Goal: Information Seeking & Learning: Learn about a topic

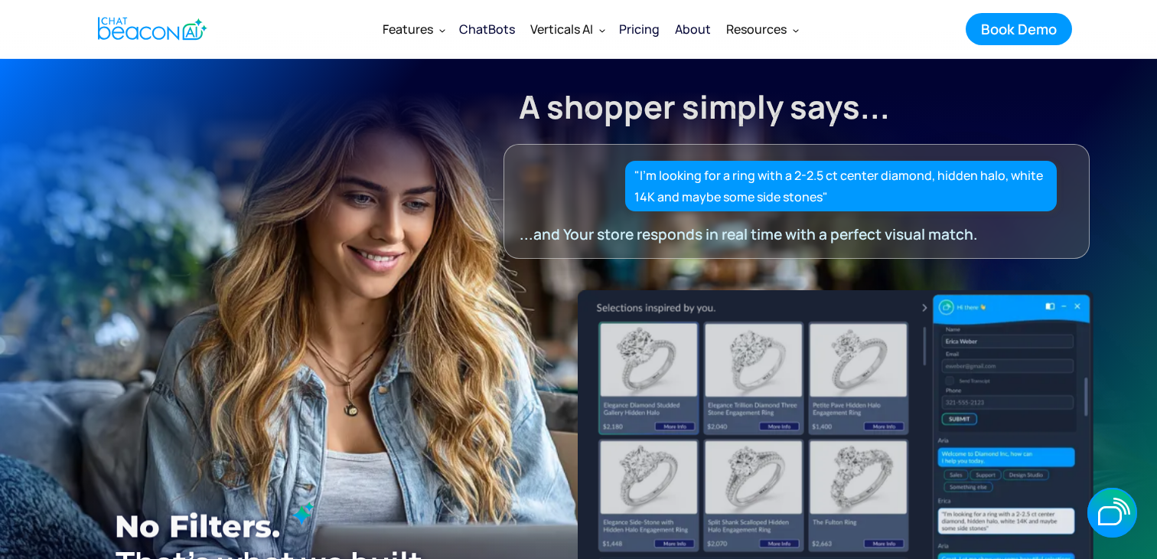
click at [1075, 308] on img at bounding box center [836, 468] width 516 height 357
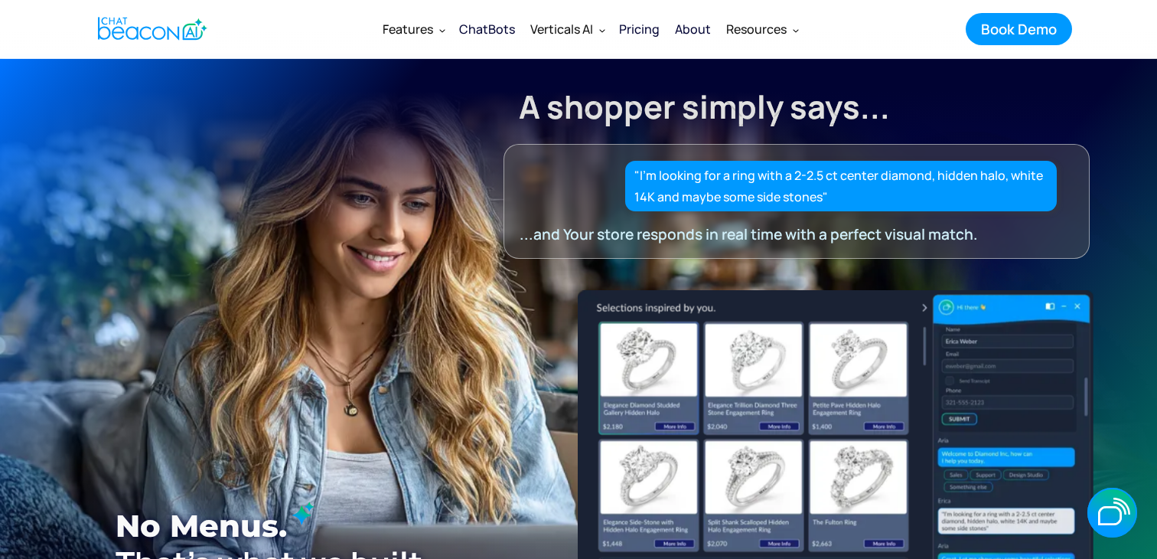
click at [648, 25] on div "Pricing" at bounding box center [639, 28] width 41 height 21
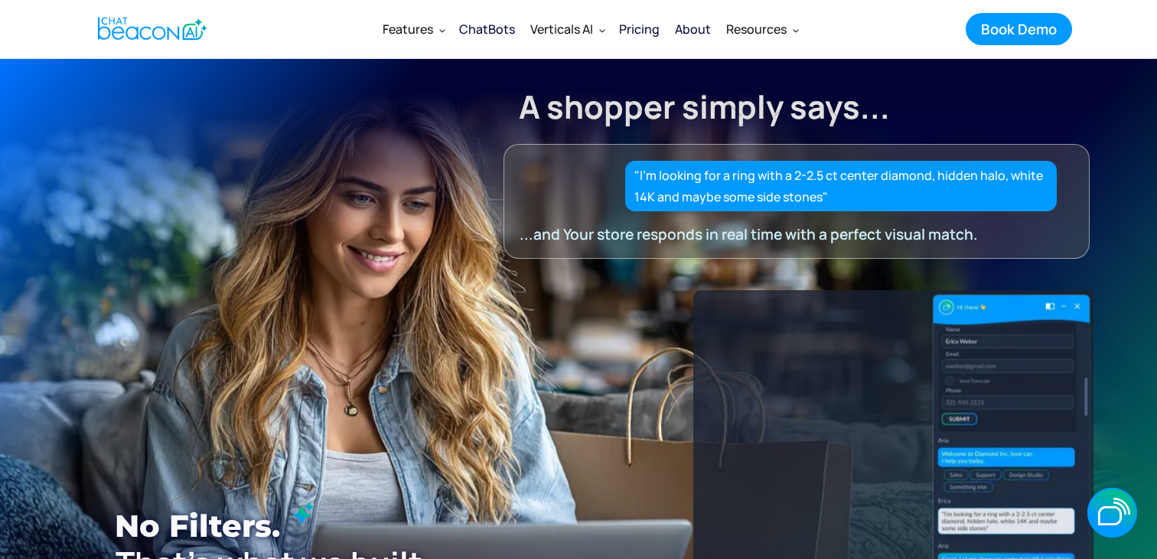
click at [638, 28] on div "Pricing" at bounding box center [639, 28] width 41 height 21
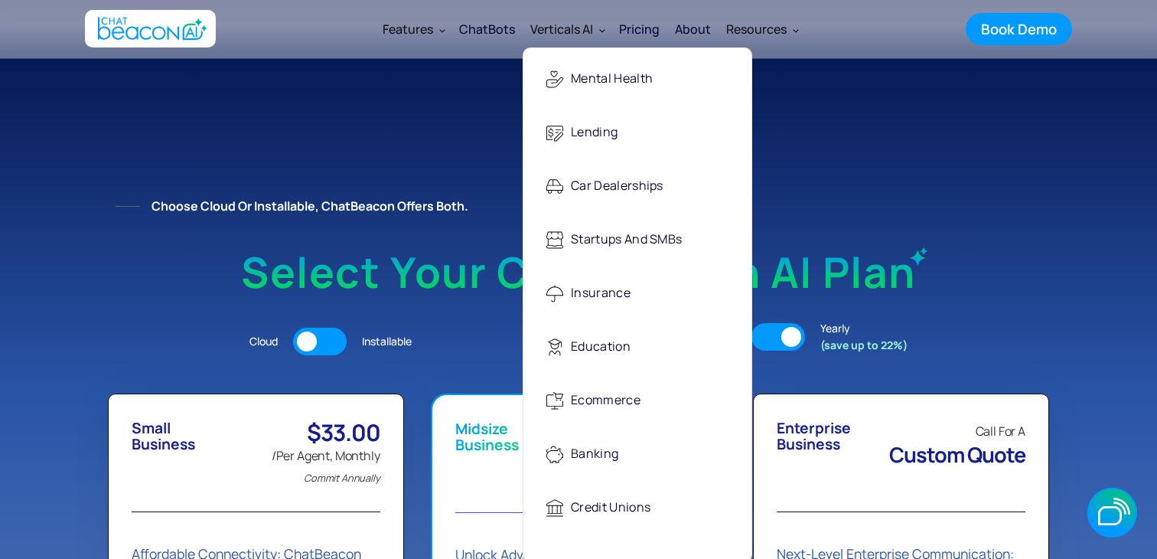
scroll to position [7, 0]
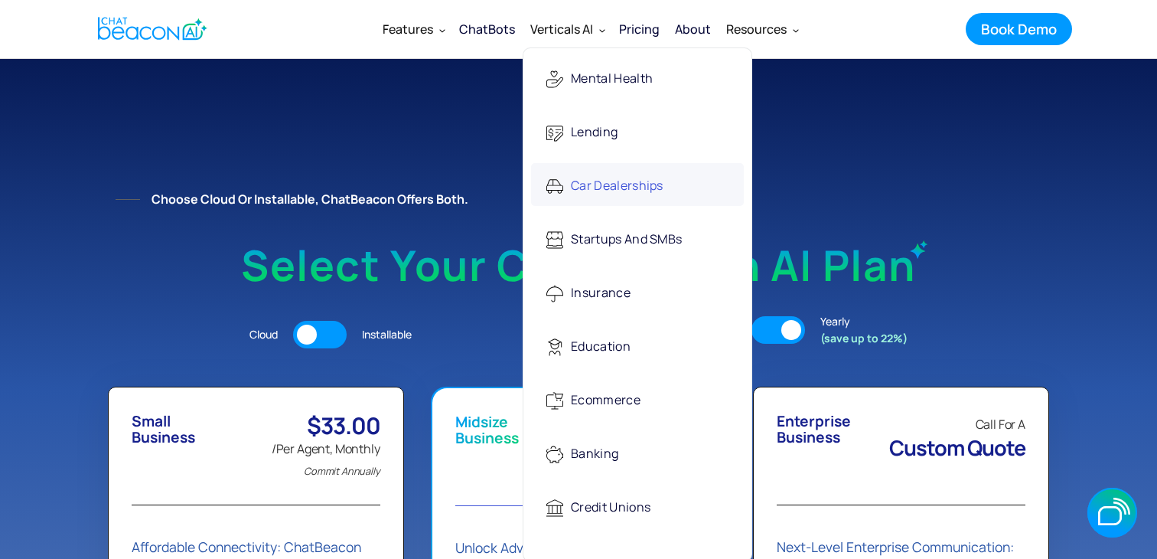
click at [587, 184] on div "Car Dealerships" at bounding box center [617, 186] width 93 height 31
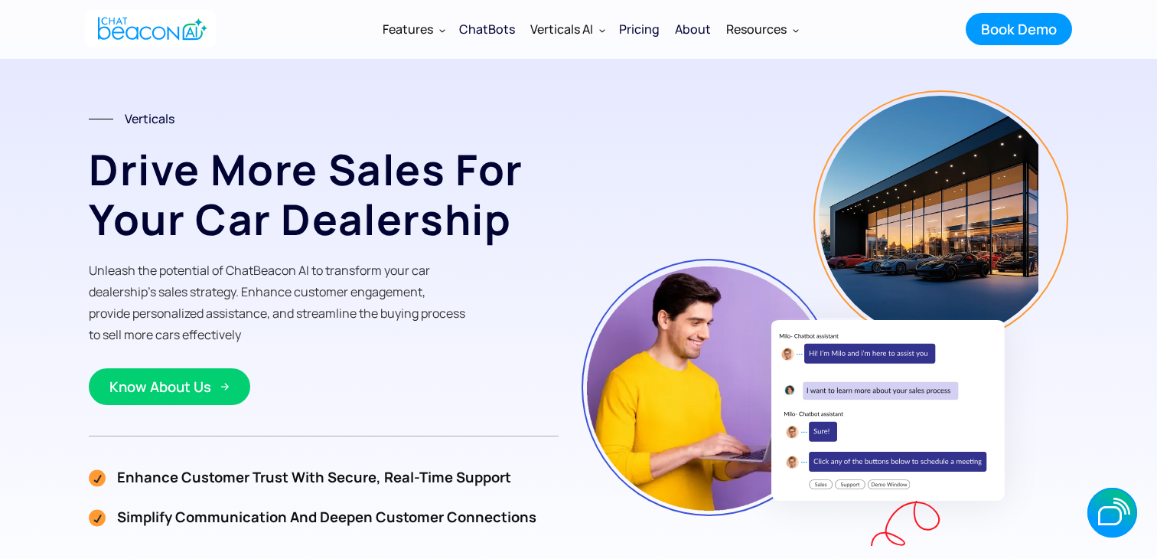
scroll to position [28, 0]
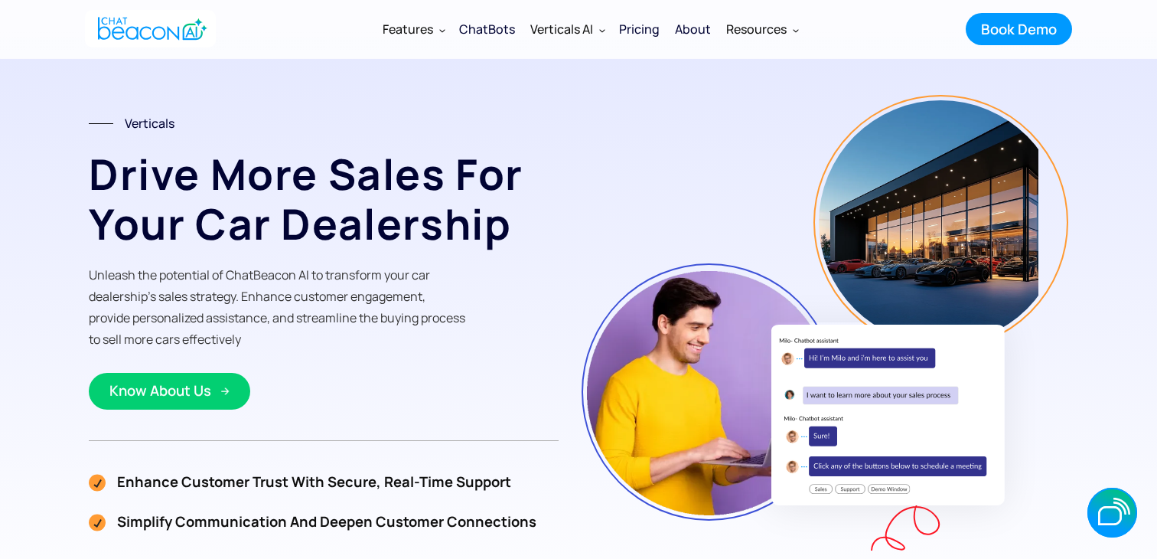
click at [223, 391] on img at bounding box center [224, 391] width 9 height 9
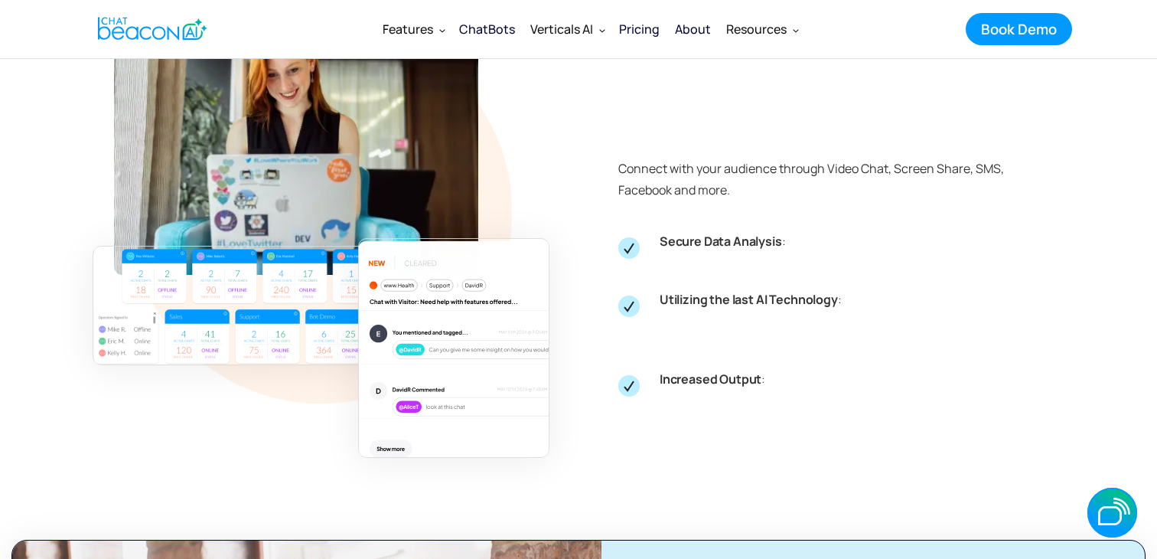
scroll to position [2709, 0]
